Goal: Information Seeking & Learning: Learn about a topic

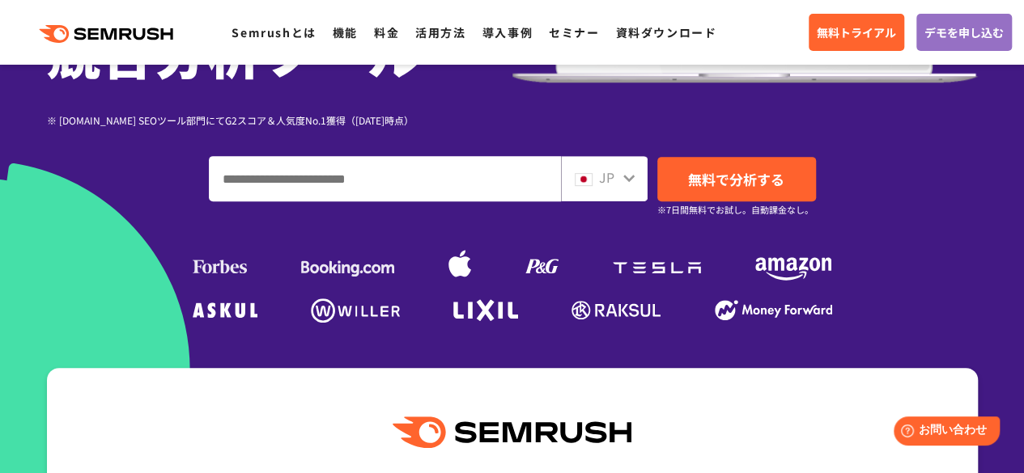
scroll to position [405, 0]
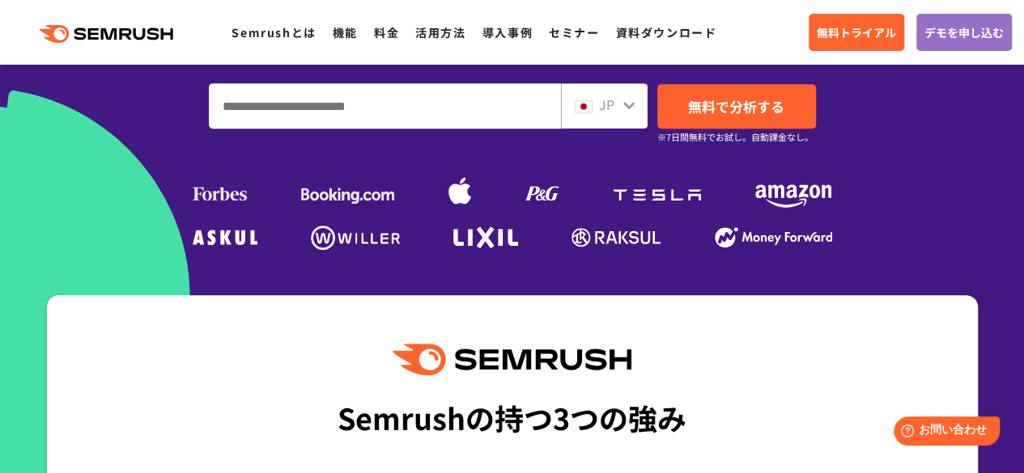
click at [477, 117] on input "ドメイン、キーワードまたはURLを入力してください" at bounding box center [385, 106] width 350 height 44
paste input "**********"
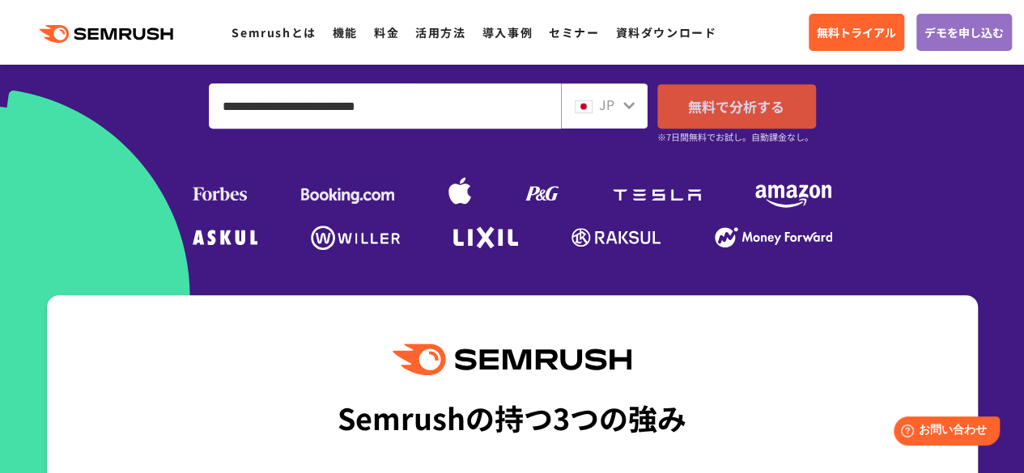
type input "**********"
click at [722, 108] on span "無料で分析する" at bounding box center [736, 106] width 96 height 20
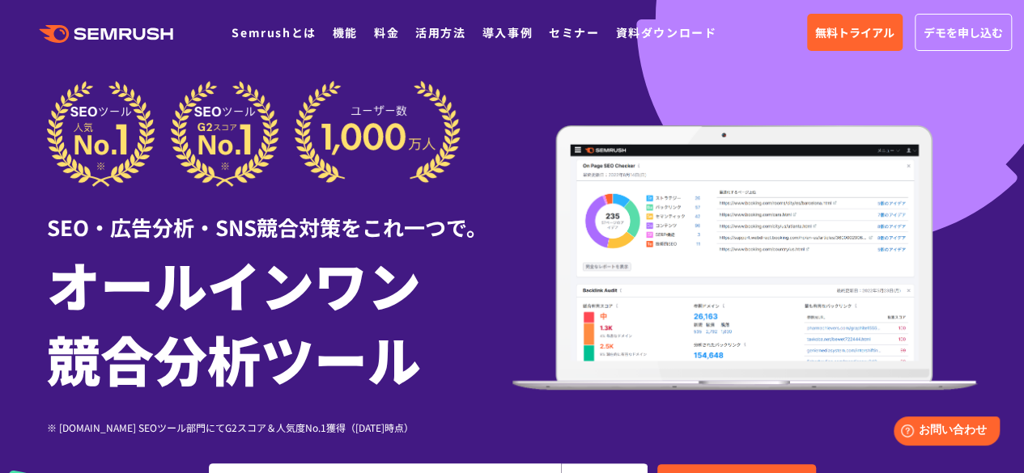
scroll to position [0, 0]
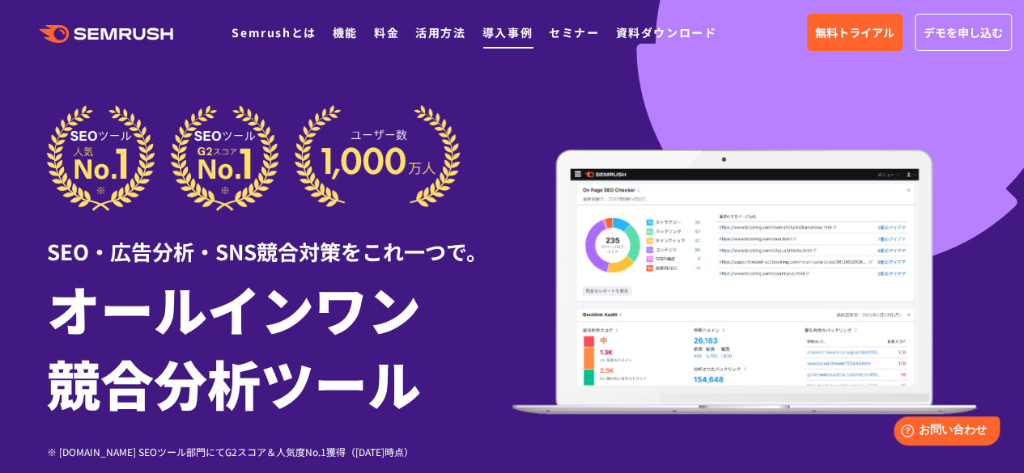
click at [510, 30] on link "導入事例" at bounding box center [507, 32] width 50 height 16
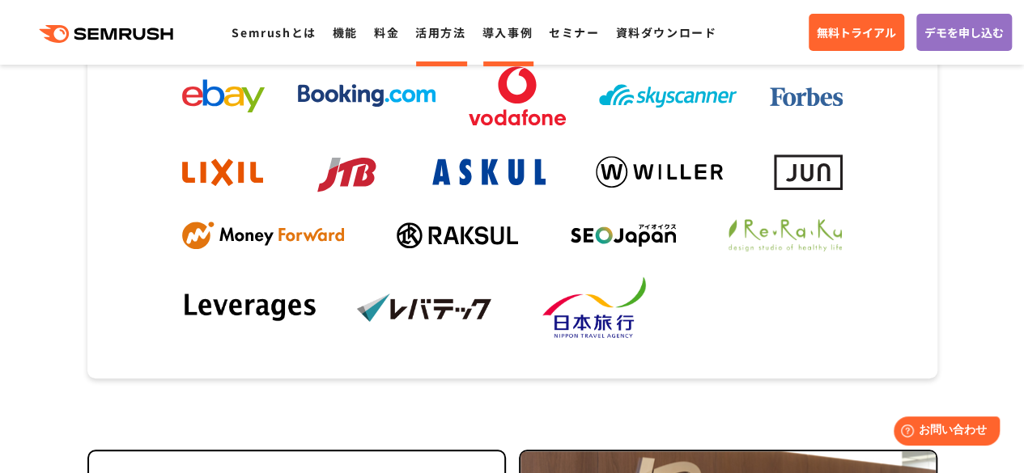
click at [428, 31] on link "活用方法" at bounding box center [440, 32] width 50 height 16
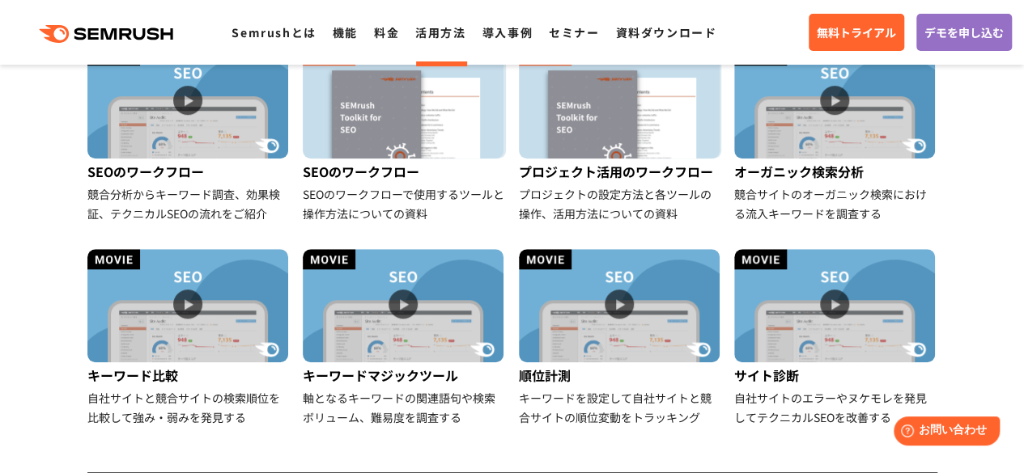
scroll to position [566, 0]
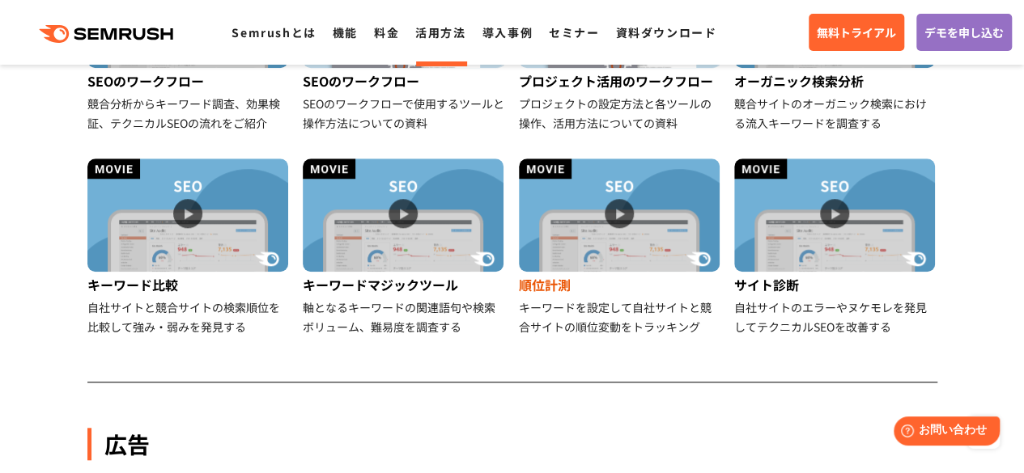
click at [644, 214] on img at bounding box center [619, 215] width 201 height 113
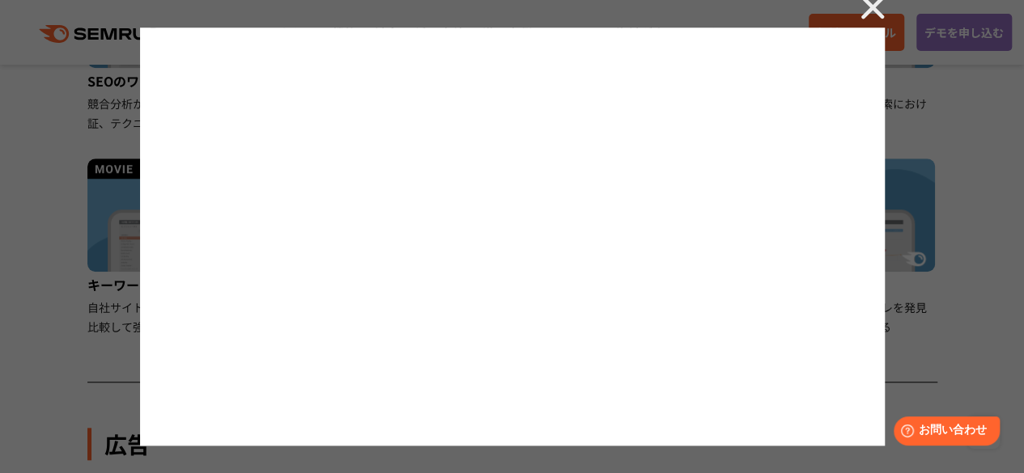
click at [876, 11] on img at bounding box center [872, 7] width 24 height 24
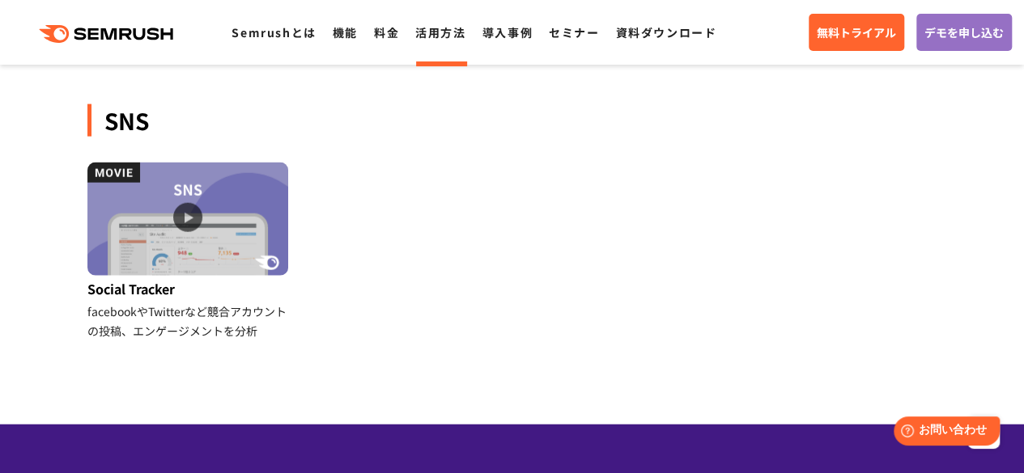
scroll to position [1780, 0]
